Goal: Check status: Check status

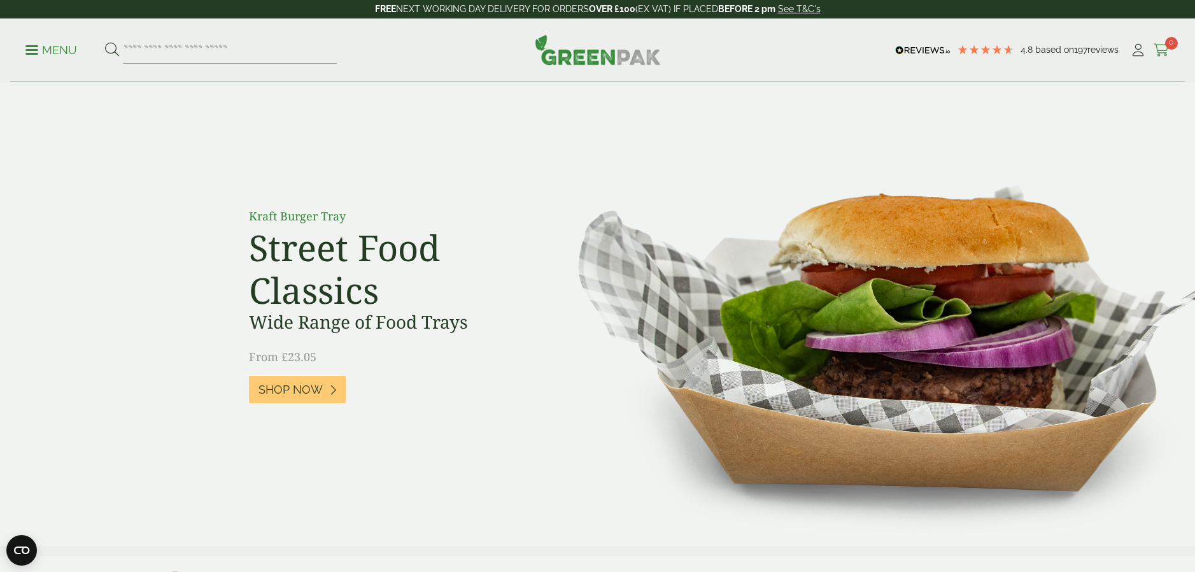
click at [1158, 50] on icon at bounding box center [1162, 50] width 16 height 13
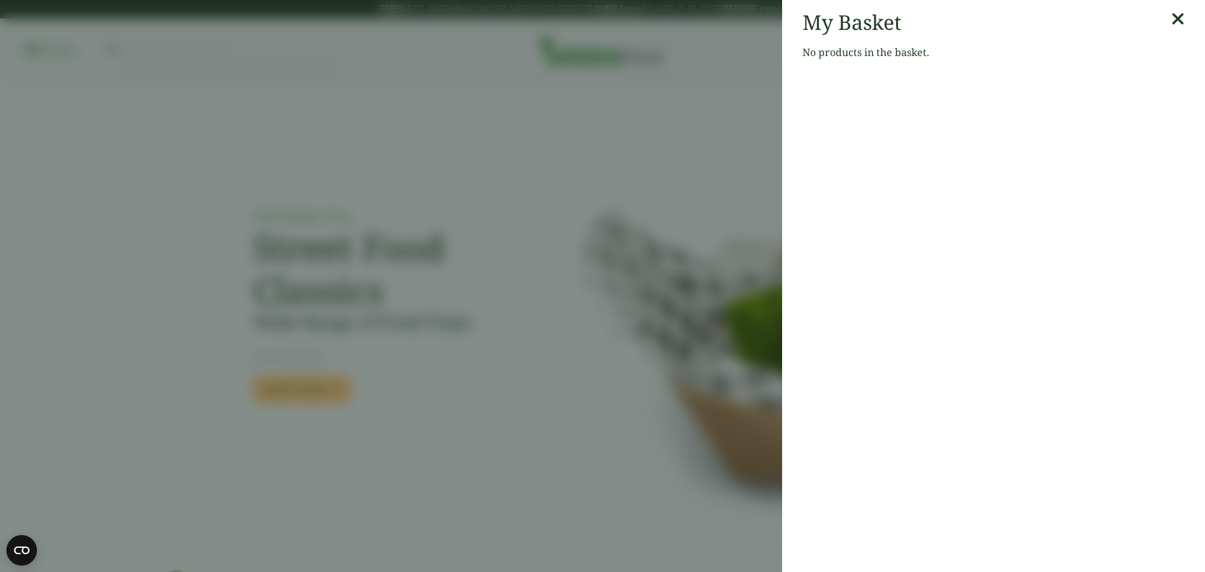
click at [1174, 19] on icon at bounding box center [1177, 19] width 13 height 18
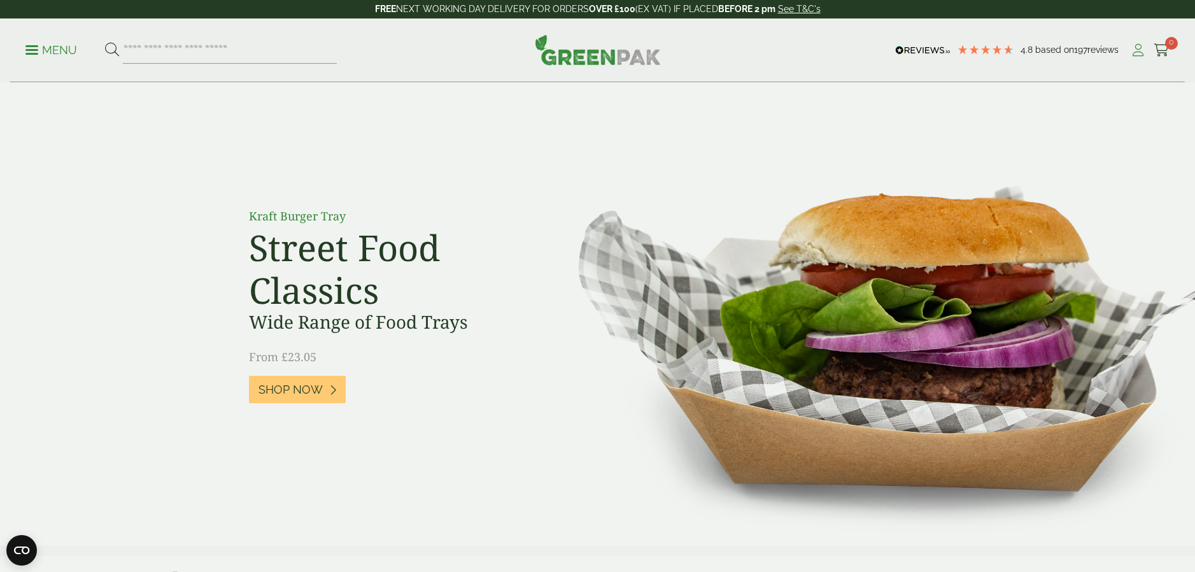
click at [1139, 48] on icon at bounding box center [1138, 50] width 16 height 13
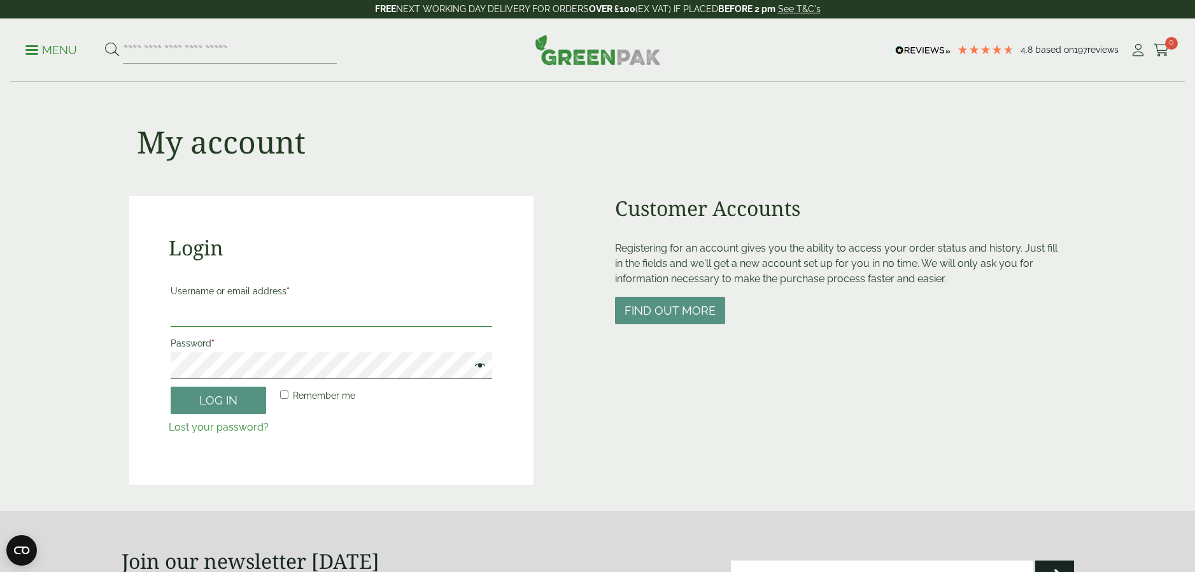
click at [265, 313] on input "Username or email address *" at bounding box center [332, 313] width 322 height 27
type input "**********"
click at [219, 402] on button "Log in" at bounding box center [219, 400] width 96 height 27
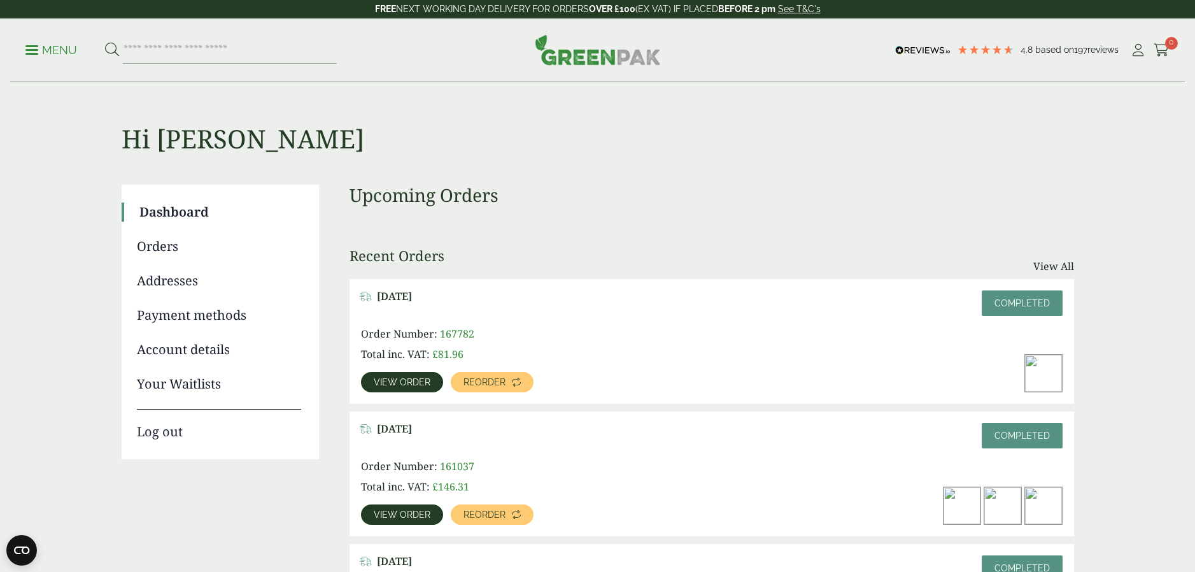
click at [409, 383] on span "View order" at bounding box center [402, 382] width 57 height 9
